Goal: Complete application form: Complete application form

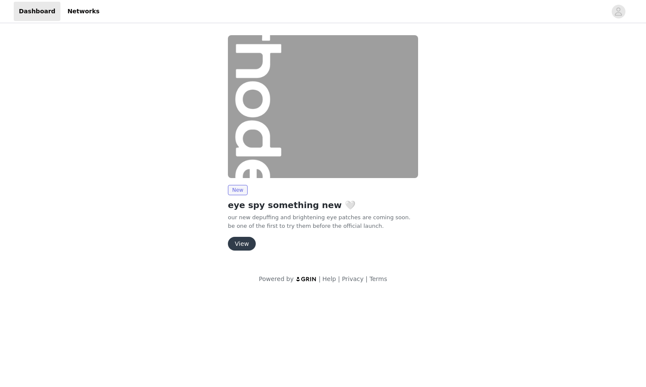
click at [239, 232] on div "New eye spy something new 🤍 our new depuffing and brightening eye patches are c…" at bounding box center [323, 218] width 190 height 66
click at [239, 243] on button "View" at bounding box center [242, 244] width 28 height 14
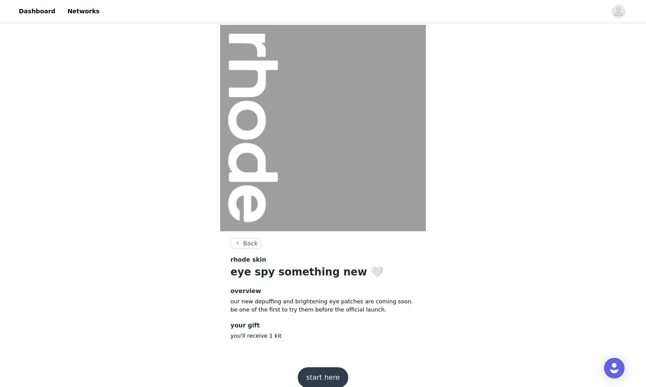
scroll to position [11, 0]
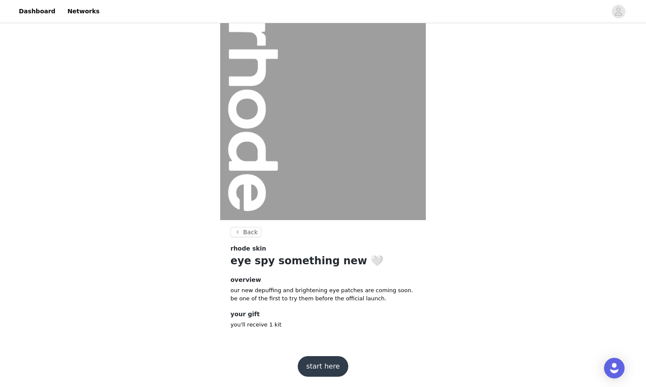
click at [321, 366] on button "start here" at bounding box center [323, 366] width 51 height 21
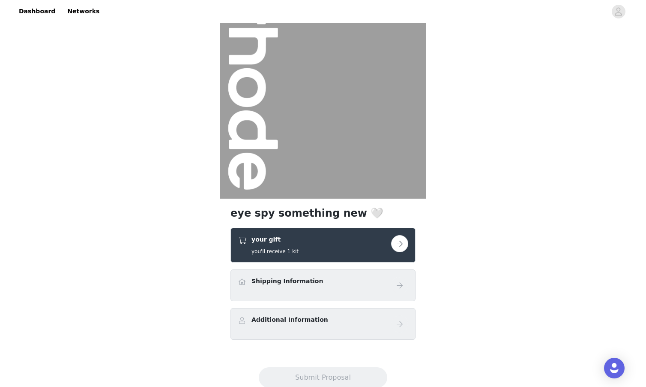
scroll to position [58, 0]
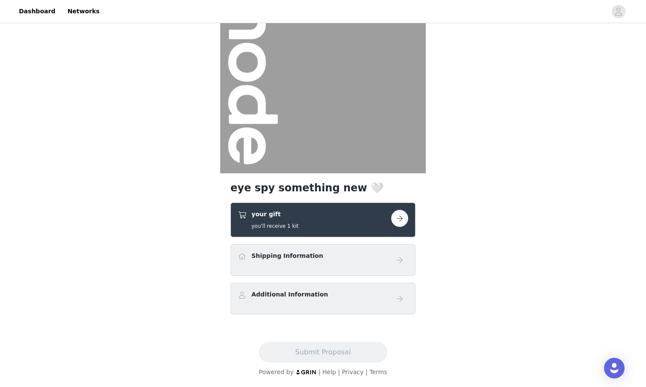
click at [404, 218] on button "button" at bounding box center [399, 218] width 17 height 17
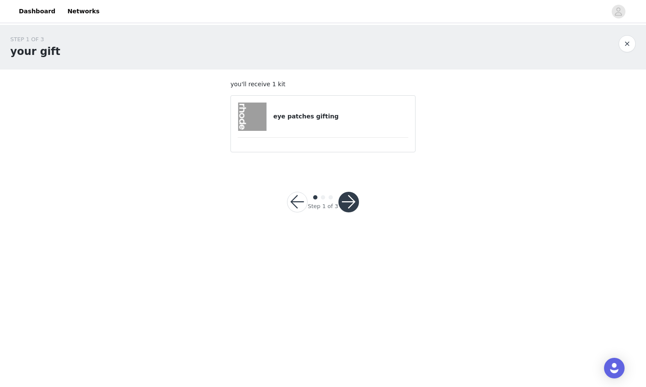
click at [328, 115] on h4 "eye patches gifting" at bounding box center [340, 116] width 135 height 9
click at [345, 198] on button "button" at bounding box center [349, 202] width 21 height 21
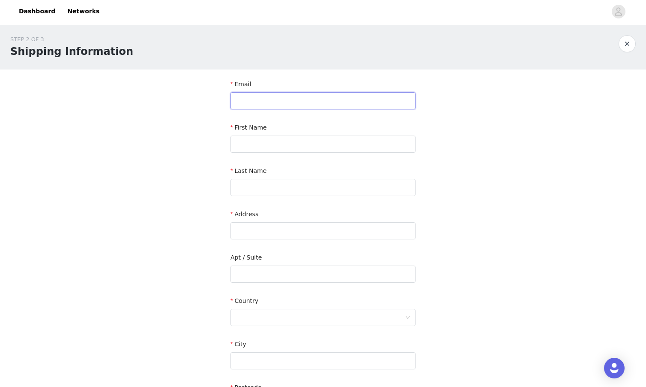
click at [302, 102] on input "text" at bounding box center [323, 100] width 185 height 17
type input "[PERSON_NAME][EMAIL_ADDRESS][DOMAIN_NAME]"
type input "[PERSON_NAME]"
type input "[STREET_ADDRESS]"
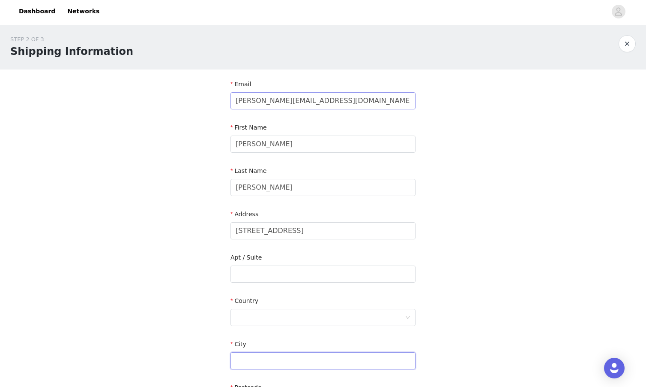
type input "[GEOGRAPHIC_DATA]"
type input "M4V1N5"
type input "8472755181"
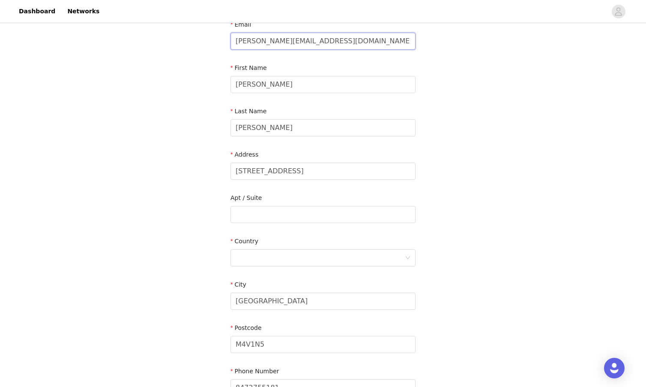
scroll to position [125, 0]
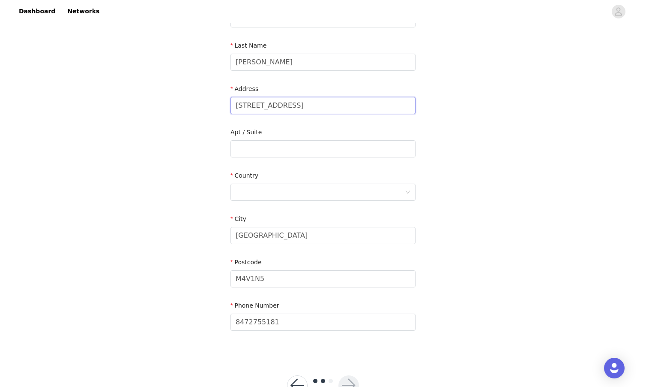
drag, startPoint x: 295, startPoint y: 106, endPoint x: 381, endPoint y: 106, distance: 86.1
click at [381, 106] on input "[STREET_ADDRESS]" at bounding box center [323, 105] width 185 height 17
type input "[STREET_ADDRESS]"
paste input "Unit 1821"
type input "Unit 1821"
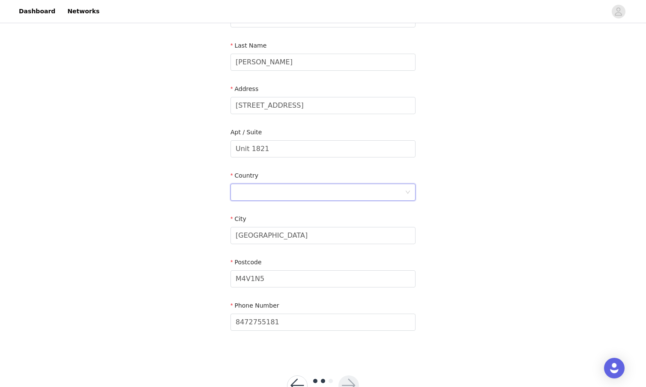
click at [249, 193] on div at bounding box center [320, 192] width 169 height 16
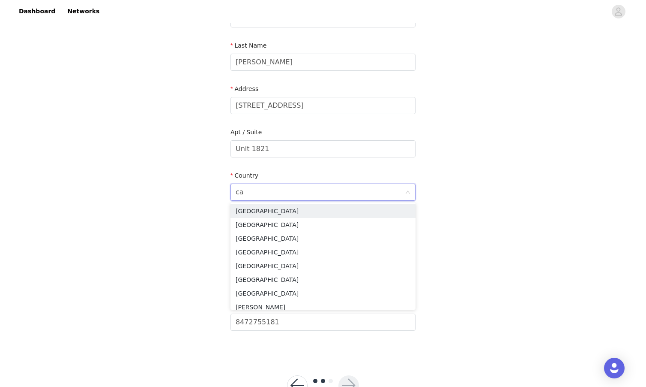
type input "can"
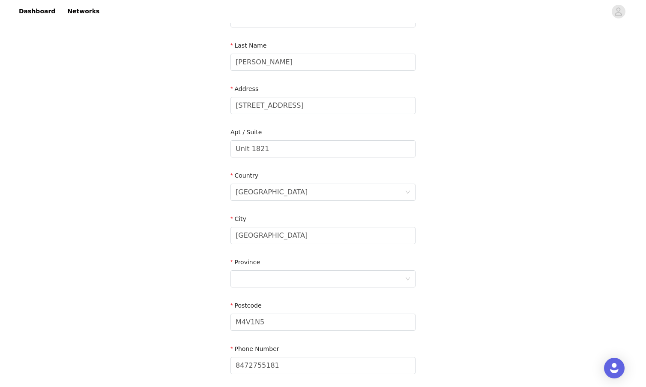
click at [154, 252] on div "STEP 2 OF 3 Shipping Information Email [PERSON_NAME][EMAIL_ADDRESS][DOMAIN_NAME…" at bounding box center [323, 149] width 646 height 498
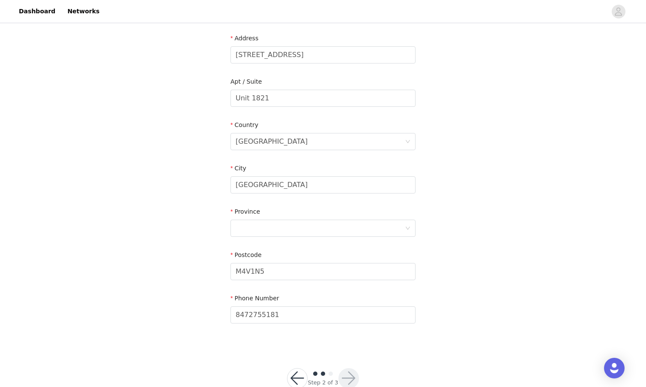
scroll to position [198, 0]
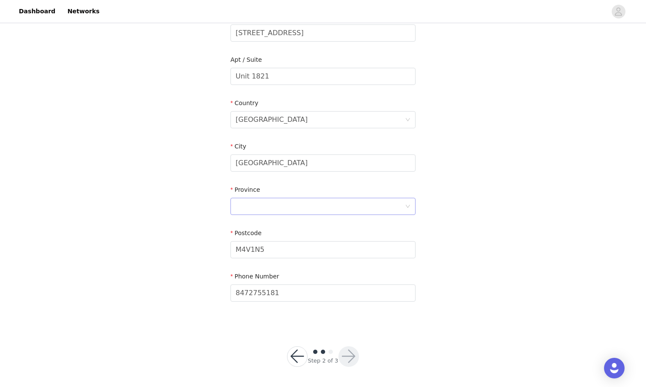
click at [286, 205] on div at bounding box center [320, 206] width 169 height 16
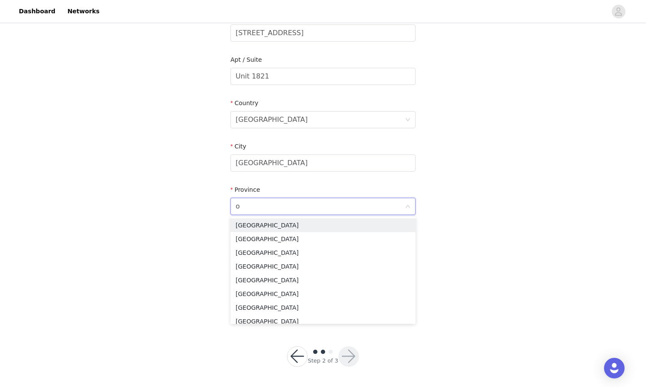
type input "on"
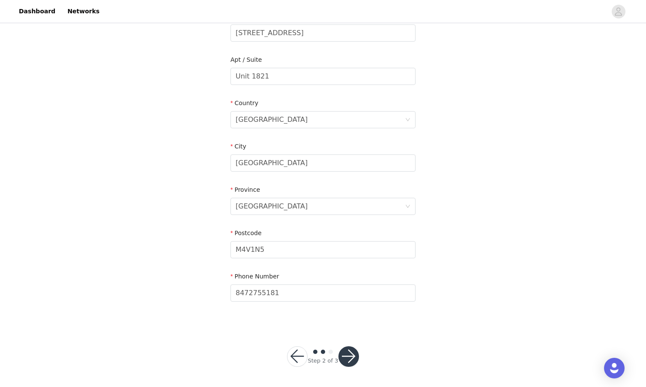
click at [351, 355] on button "button" at bounding box center [349, 356] width 21 height 21
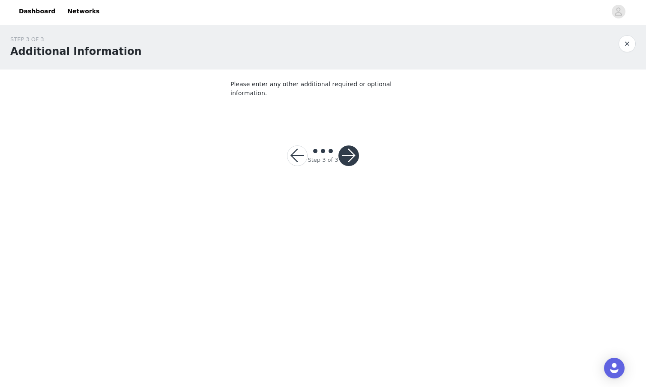
click at [351, 145] on button "button" at bounding box center [349, 155] width 21 height 21
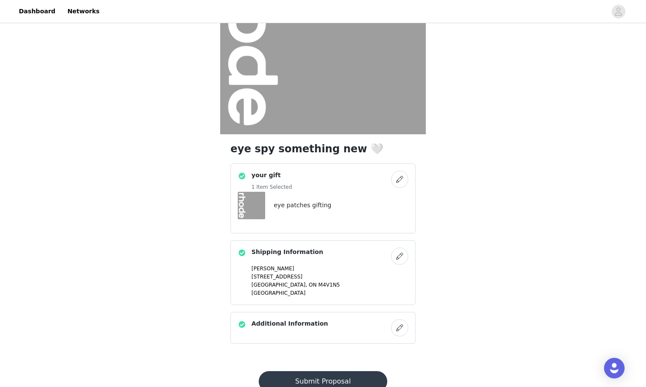
scroll to position [126, 0]
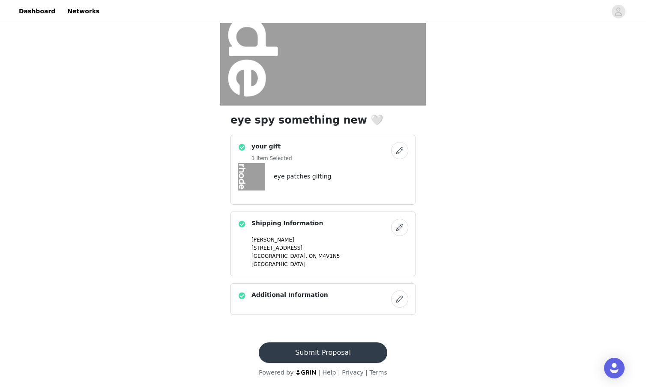
click at [309, 353] on button "Submit Proposal" at bounding box center [323, 352] width 128 height 21
